Goal: Task Accomplishment & Management: Use online tool/utility

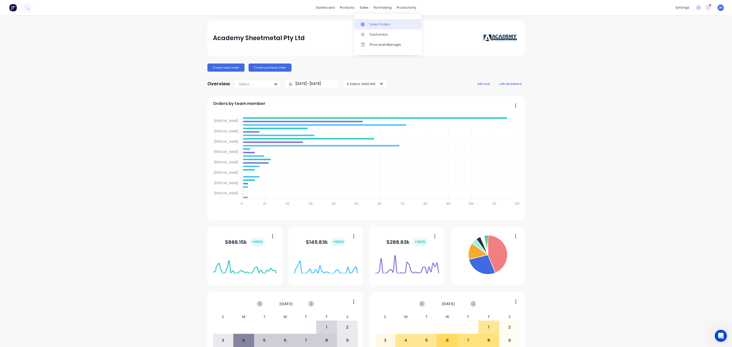
click at [375, 21] on link "Sales Orders" at bounding box center [387, 24] width 67 height 10
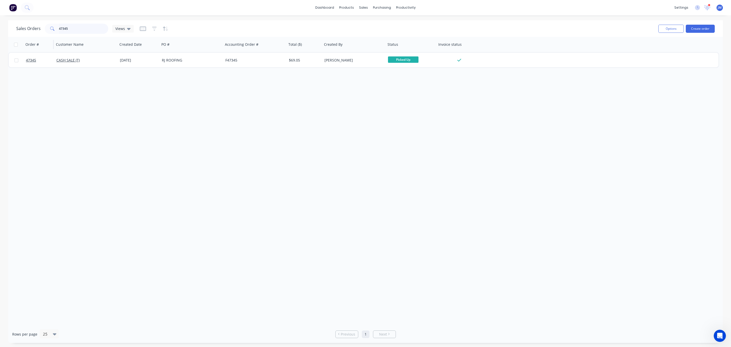
drag, startPoint x: 75, startPoint y: 31, endPoint x: 32, endPoint y: 38, distance: 44.6
click at [32, 38] on div "Sales Orders 47345 Views Options Create order Order # Customer Name Created Dat…" at bounding box center [365, 181] width 715 height 323
type input "47190"
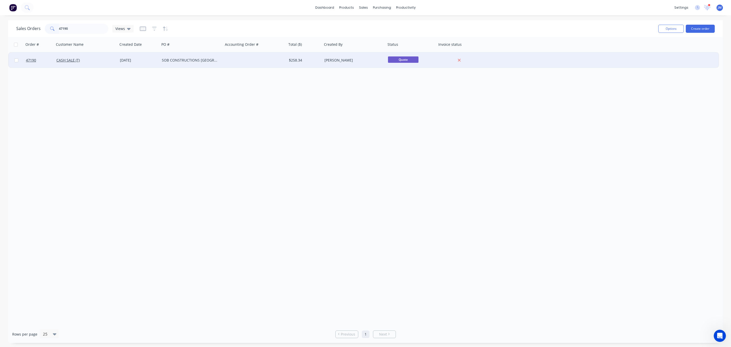
click at [108, 60] on div "CASH SALE (T)" at bounding box center [84, 60] width 56 height 5
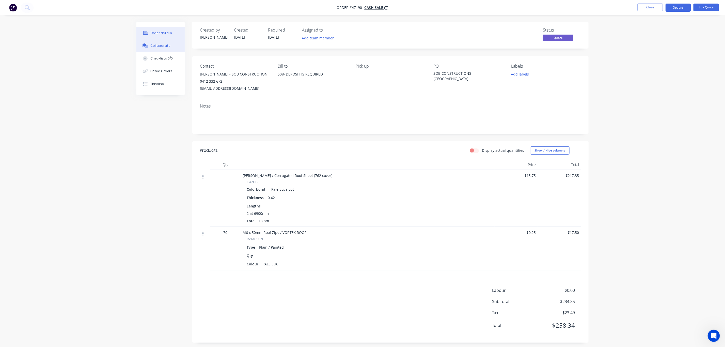
click at [175, 44] on button "Collaborate" at bounding box center [160, 45] width 48 height 13
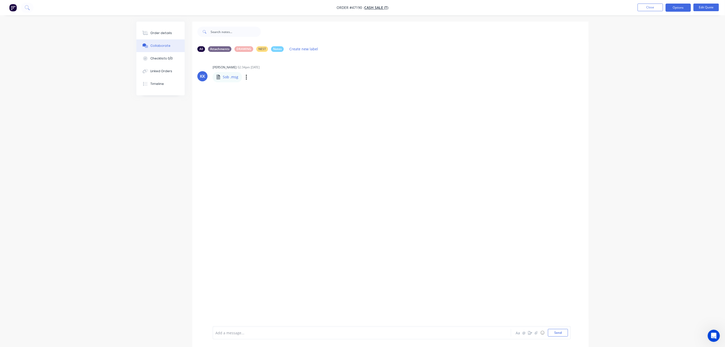
click at [226, 77] on p "Sob .msg" at bounding box center [231, 76] width 16 height 5
click at [251, 74] on div "Labels Download Delete" at bounding box center [272, 76] width 57 height 7
click at [249, 76] on div "Labels Download Delete" at bounding box center [272, 76] width 57 height 7
click at [247, 77] on icon "button" at bounding box center [247, 77] width 2 height 6
click at [164, 35] on div "Order details" at bounding box center [162, 33] width 22 height 5
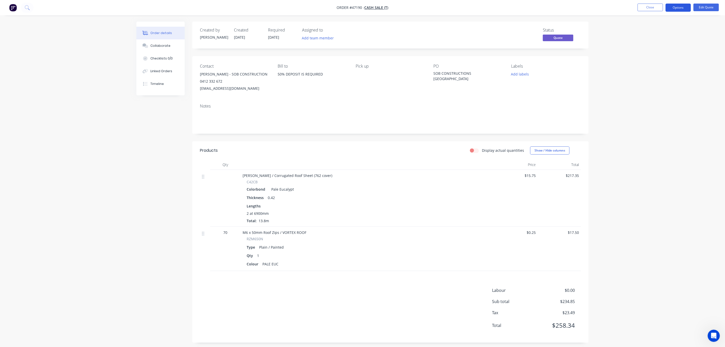
click at [677, 8] on button "Options" at bounding box center [678, 8] width 25 height 8
click at [659, 34] on div "Quote" at bounding box center [663, 30] width 47 height 7
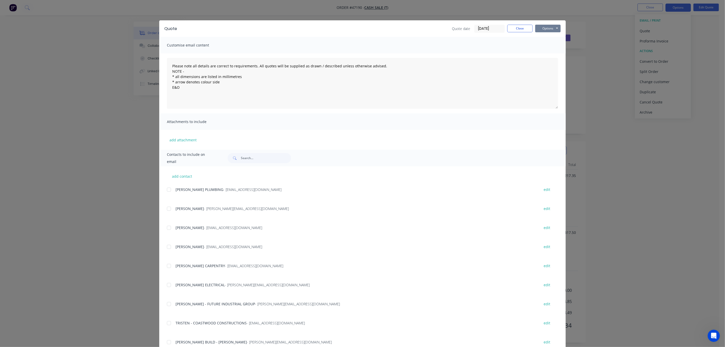
click at [547, 29] on button "Options" at bounding box center [548, 29] width 25 height 8
click at [542, 44] on button "Print" at bounding box center [552, 46] width 33 height 8
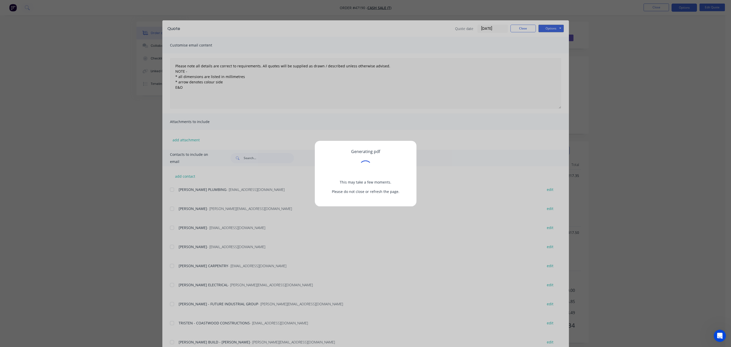
click at [513, 28] on div "Generating pdf This may take a few moments. Please do not close or refresh the …" at bounding box center [365, 173] width 731 height 347
click at [632, 103] on div "Generating pdf This may take a few moments. Please do not close or refresh the …" at bounding box center [365, 173] width 731 height 347
click at [109, 118] on div "Generating pdf This may take a few moments. Please do not close or refresh the …" at bounding box center [365, 173] width 731 height 347
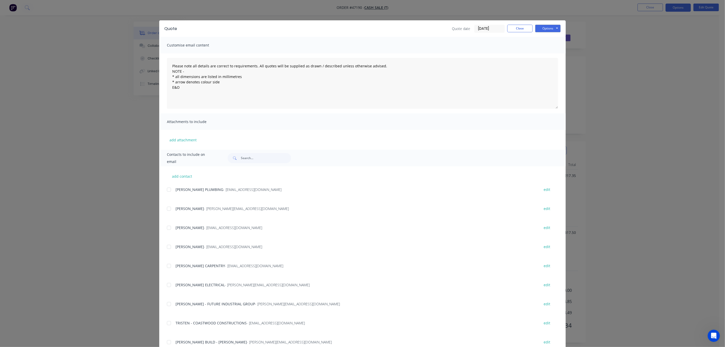
click at [516, 32] on div "Quote date [DATE] Close Options Preview Print Email" at bounding box center [506, 29] width 109 height 8
click at [516, 28] on button "Close" at bounding box center [520, 29] width 25 height 8
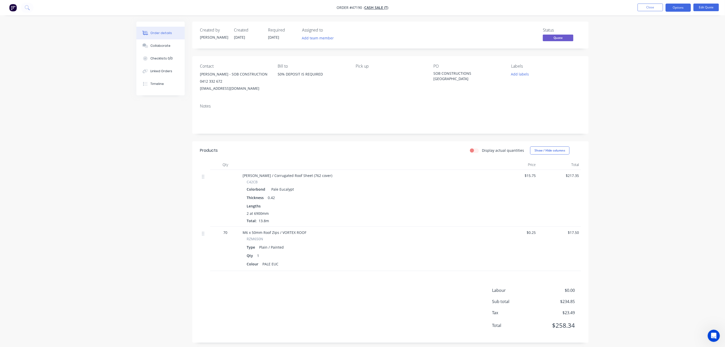
click at [285, 218] on div "2 at 6900mm Total: 13.8m" at bounding box center [368, 217] width 242 height 13
click at [174, 41] on button "Collaborate" at bounding box center [160, 45] width 48 height 13
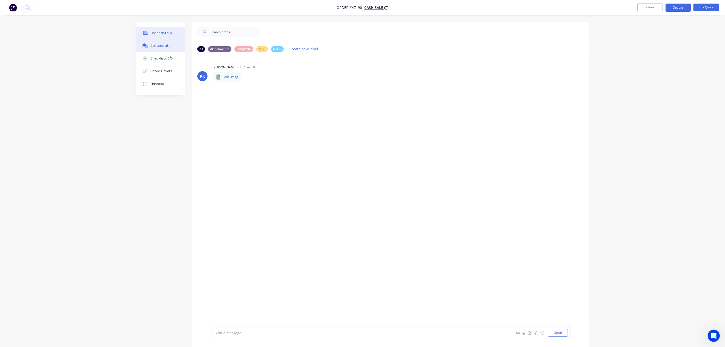
click at [166, 32] on div "Order details" at bounding box center [162, 33] width 22 height 5
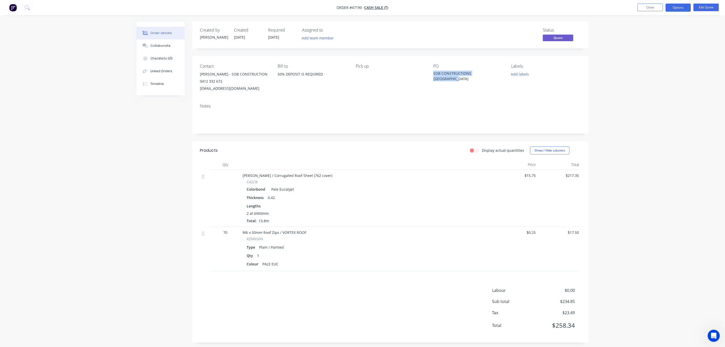
drag, startPoint x: 459, startPoint y: 79, endPoint x: 433, endPoint y: 73, distance: 27.2
click at [433, 73] on div "Contact [PERSON_NAME] - SOB CONSTRUCTION 0412 332 672 [EMAIL_ADDRESS][DOMAIN_NA…" at bounding box center [390, 77] width 396 height 43
